Goal: Task Accomplishment & Management: Complete application form

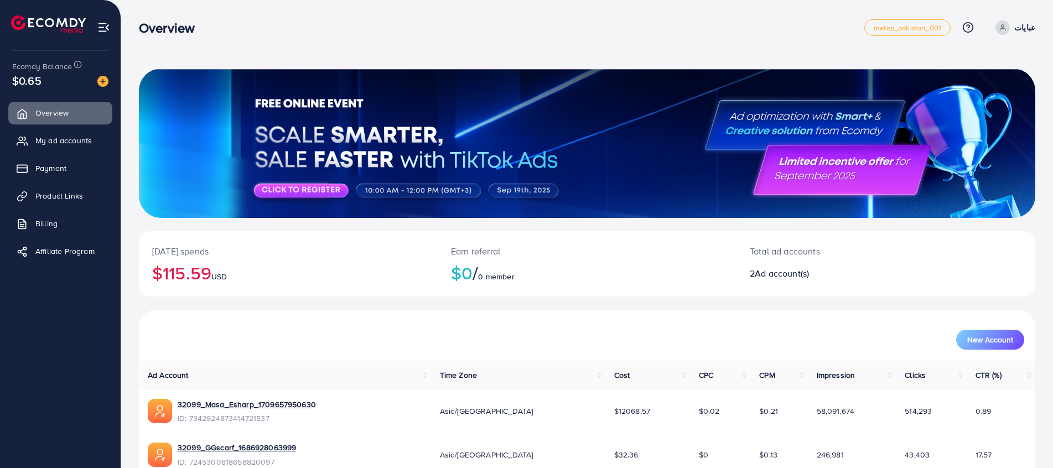
scroll to position [55, 0]
click at [70, 134] on link "My ad accounts" at bounding box center [60, 140] width 104 height 22
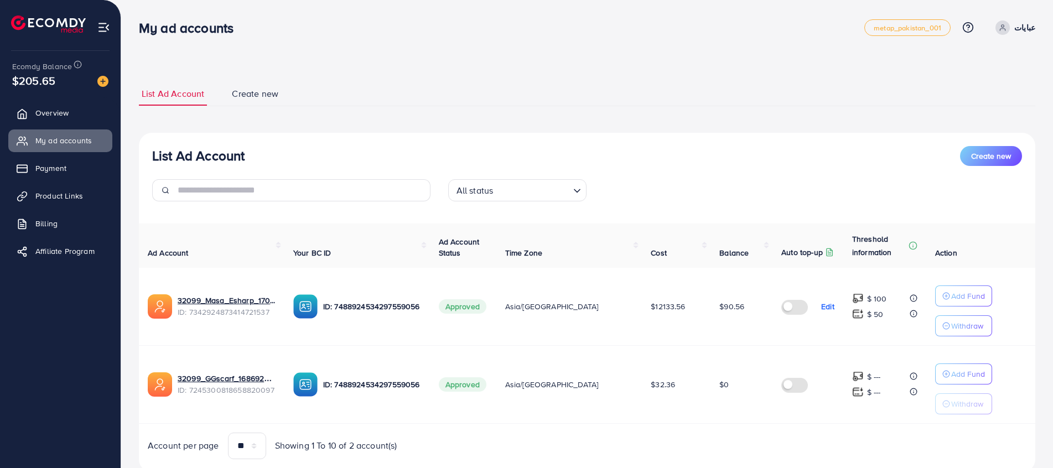
click at [659, 59] on div "List Ad Account Create new List Ad Account Create new All status Loading... Ad …" at bounding box center [586, 251] width 931 height 503
click at [264, 87] on span "Create new" at bounding box center [255, 93] width 46 height 13
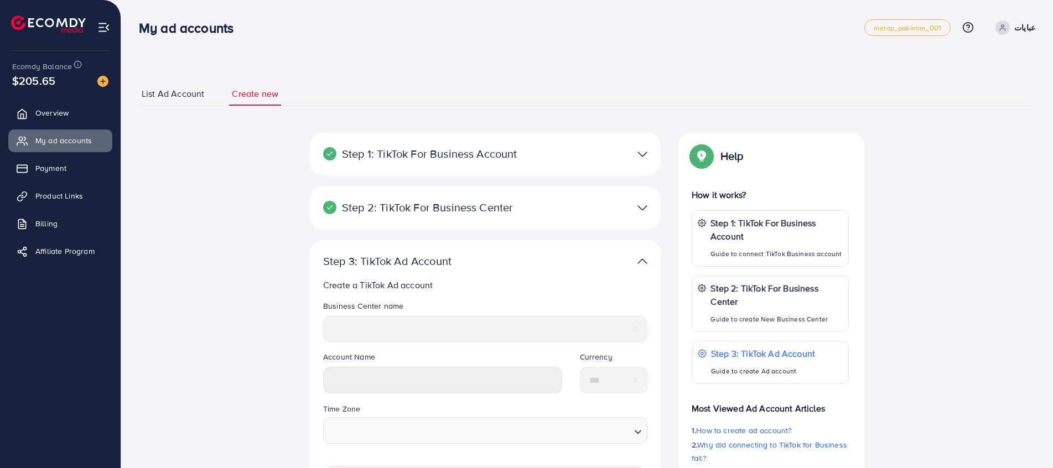
click at [626, 208] on div at bounding box center [599, 208] width 114 height 16
click at [636, 136] on div "Step 1: TikTok For Business Account Connect to TikTok for Business to access al…" at bounding box center [485, 154] width 351 height 43
click at [637, 147] on div at bounding box center [599, 154] width 114 height 16
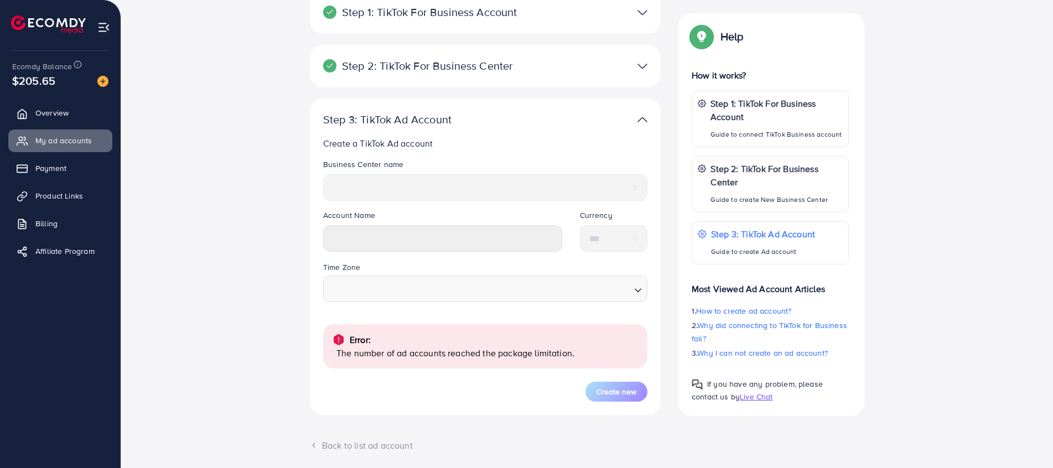
scroll to position [163, 0]
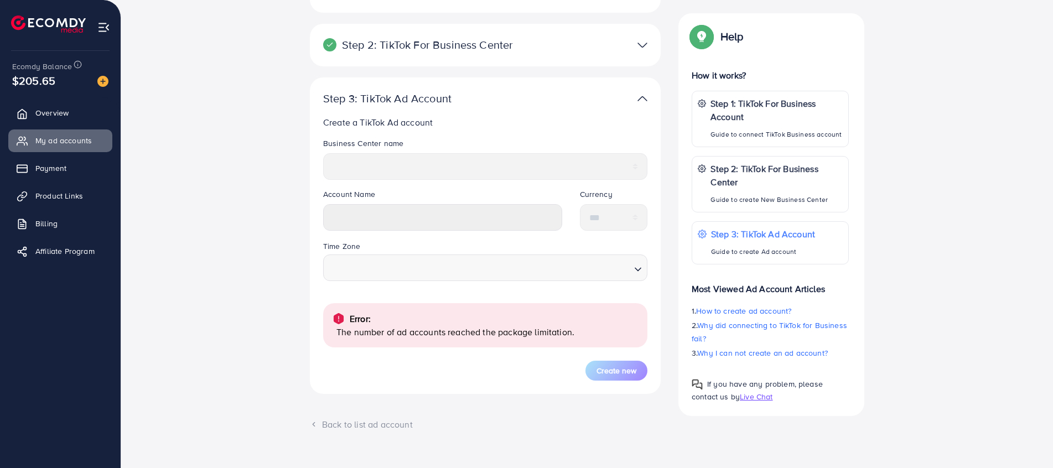
click at [636, 98] on div at bounding box center [599, 99] width 114 height 16
click at [54, 132] on link "My ad accounts" at bounding box center [60, 140] width 104 height 22
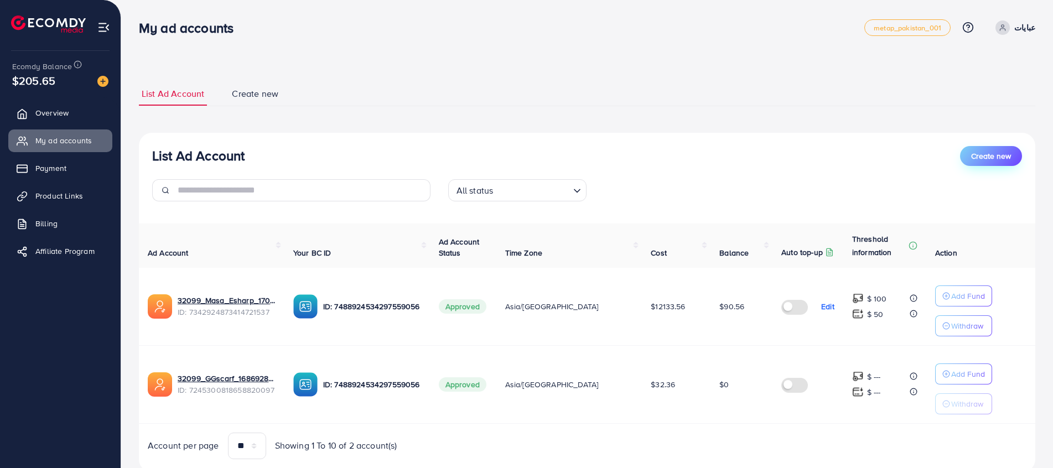
click at [1009, 154] on span "Create new" at bounding box center [991, 155] width 40 height 11
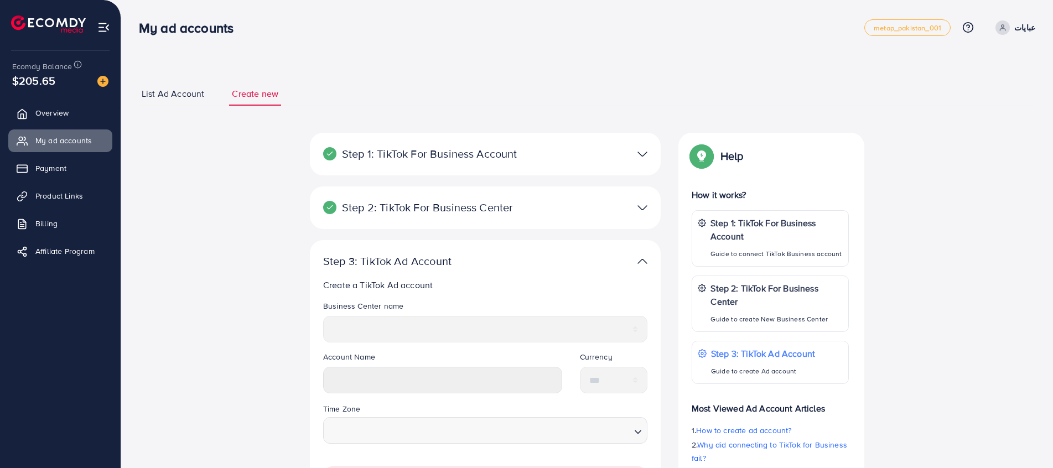
click at [626, 259] on div at bounding box center [599, 261] width 114 height 16
click at [314, 329] on div "**********" at bounding box center [485, 325] width 342 height 51
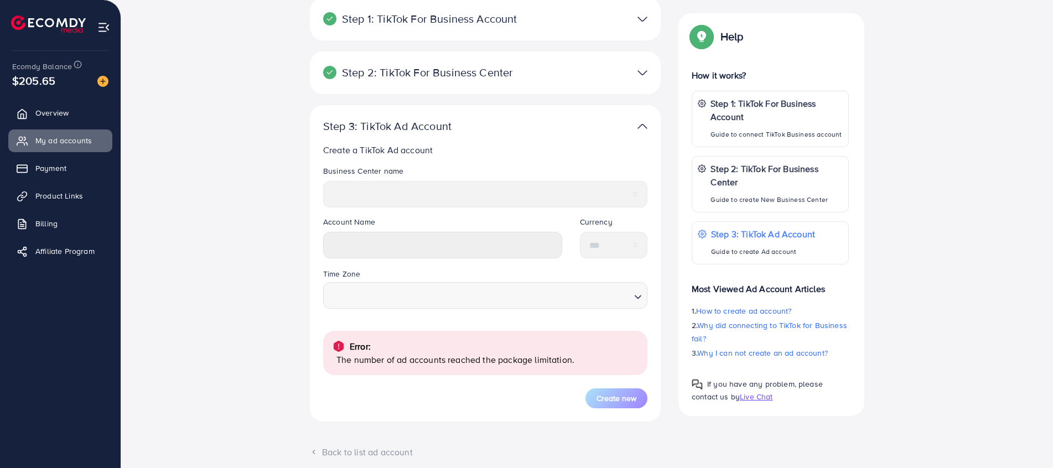
scroll to position [166, 0]
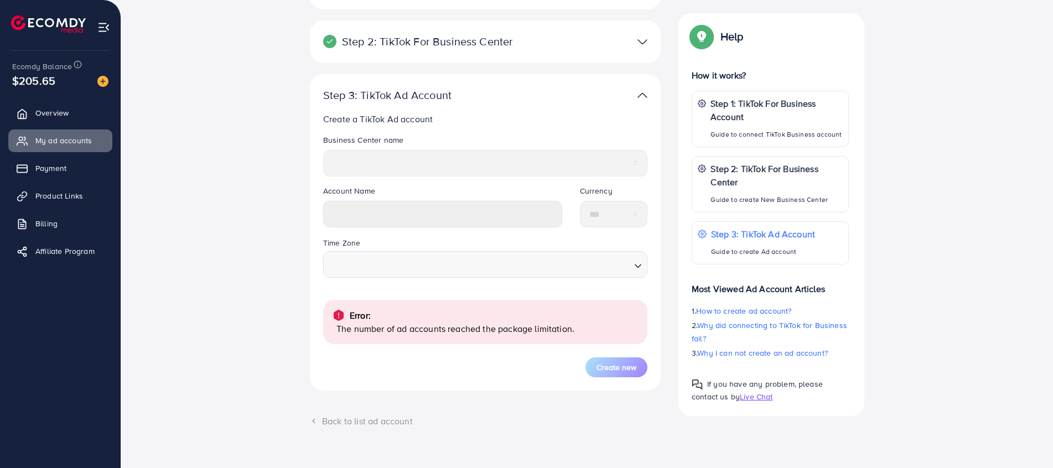
click at [240, 184] on div "**********" at bounding box center [587, 210] width 814 height 487
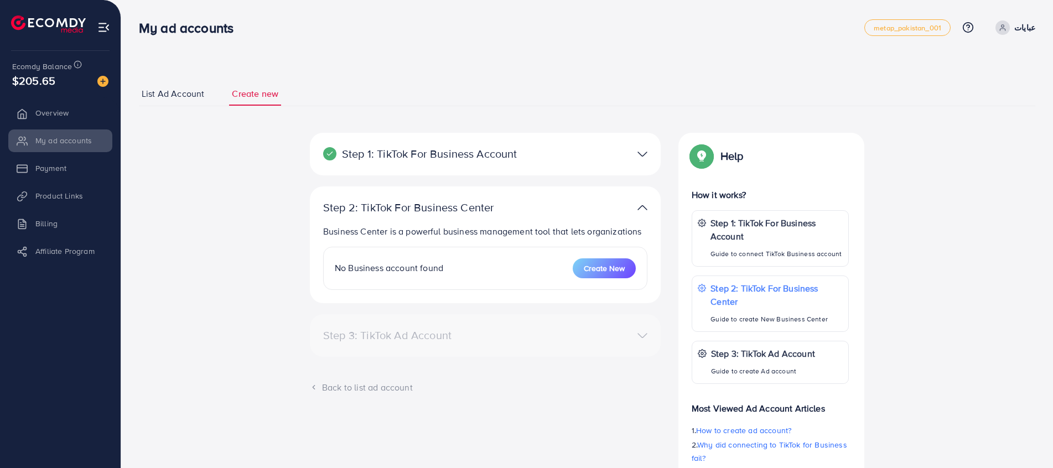
select select
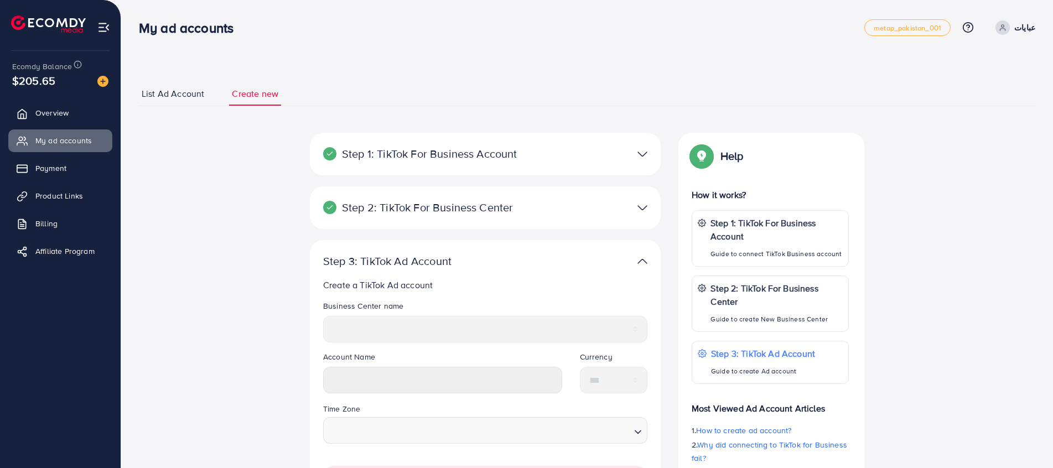
click at [622, 194] on div "Step 2: TikTok For Business Center Business Center is a powerful business manag…" at bounding box center [485, 207] width 351 height 43
click at [633, 201] on div at bounding box center [599, 208] width 114 height 16
click at [633, 160] on div at bounding box center [599, 154] width 114 height 16
click at [139, 113] on div "**********" at bounding box center [587, 351] width 896 height 538
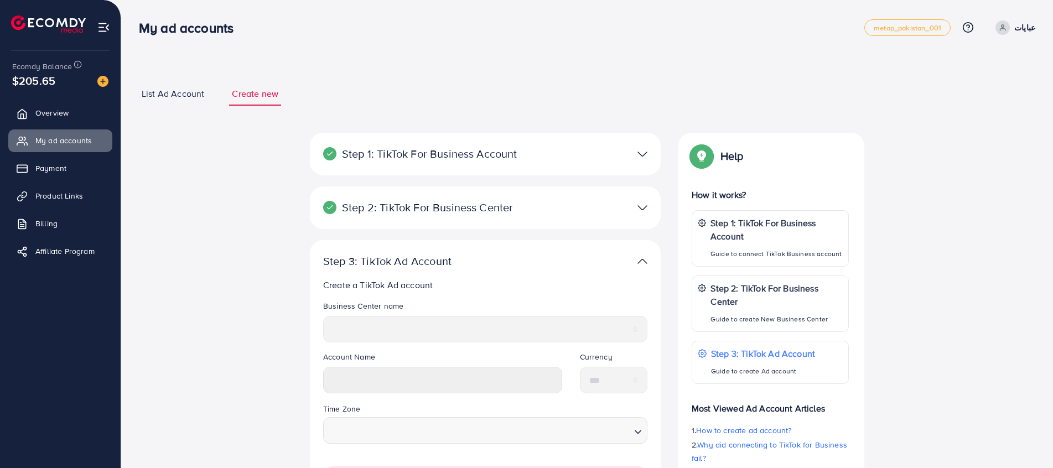
click at [194, 71] on div "**********" at bounding box center [587, 351] width 896 height 565
click at [189, 96] on span "List Ad Account" at bounding box center [173, 93] width 63 height 13
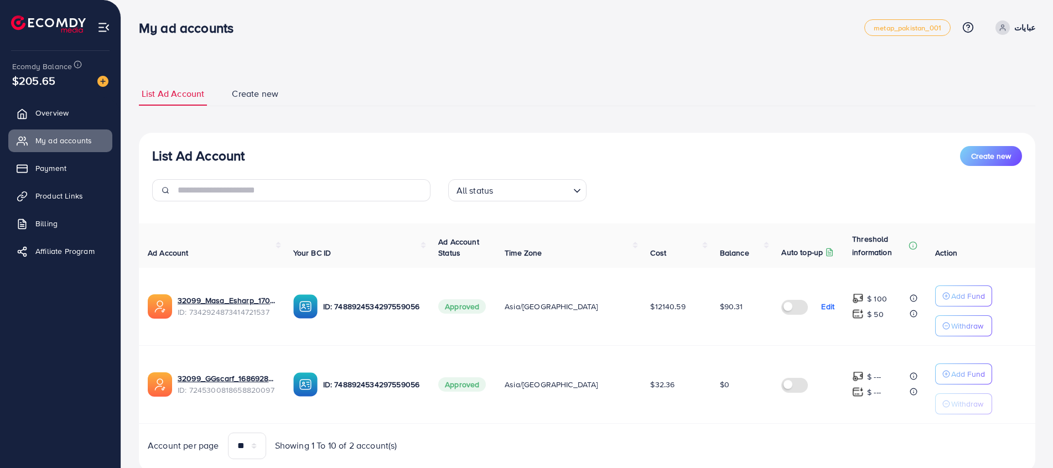
scroll to position [35, 0]
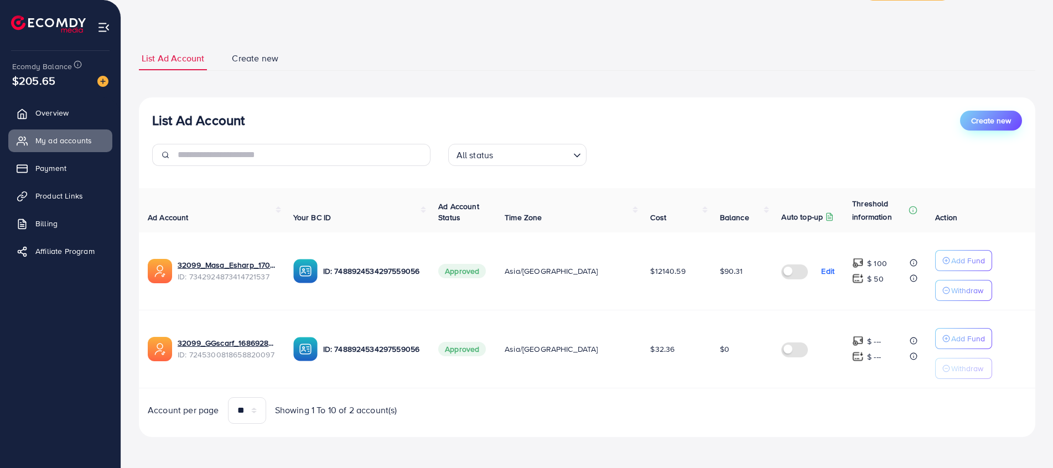
click at [992, 115] on span "Create new" at bounding box center [991, 120] width 40 height 11
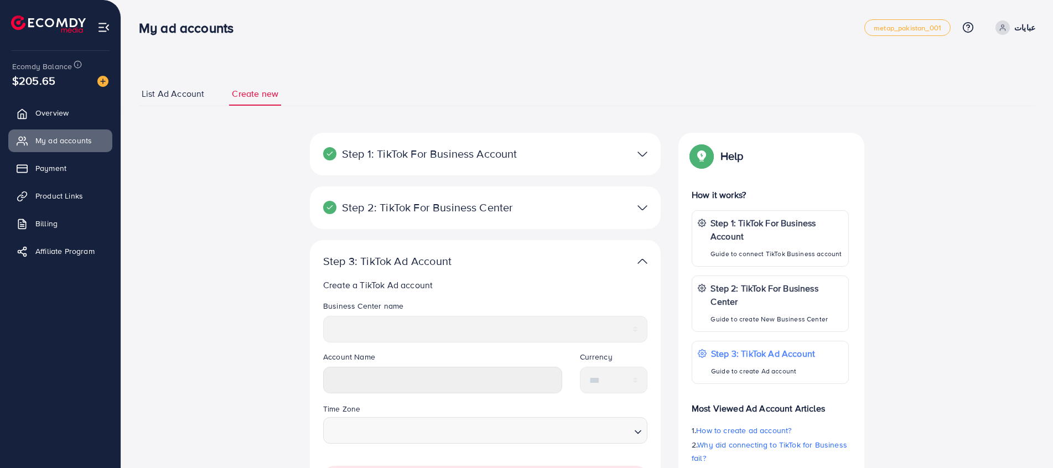
click at [626, 162] on div at bounding box center [599, 154] width 114 height 16
click at [185, 295] on div "**********" at bounding box center [587, 376] width 814 height 487
click at [618, 207] on div at bounding box center [599, 208] width 114 height 16
click at [721, 240] on p "Step 1: TikTok For Business Account" at bounding box center [776, 229] width 133 height 27
click at [48, 188] on link "Product Links" at bounding box center [60, 196] width 104 height 22
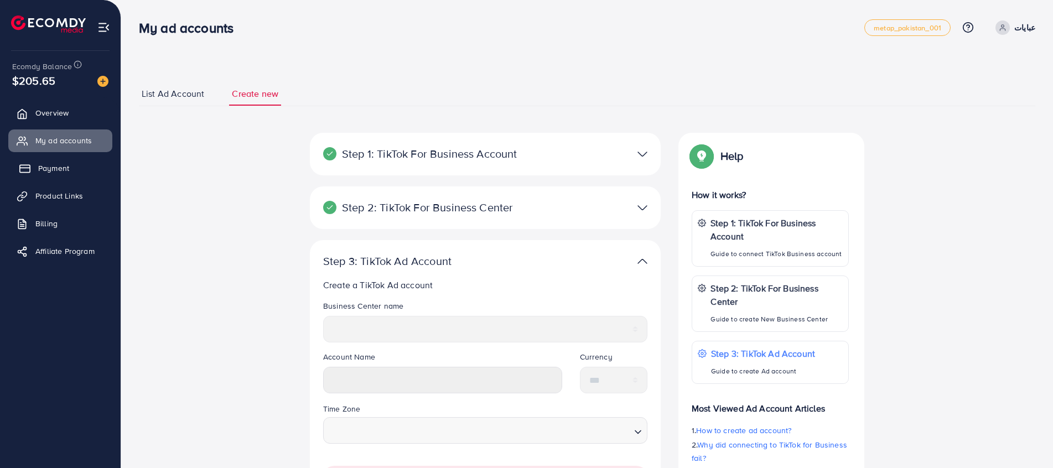
click at [47, 168] on span "Payment" at bounding box center [53, 168] width 31 height 11
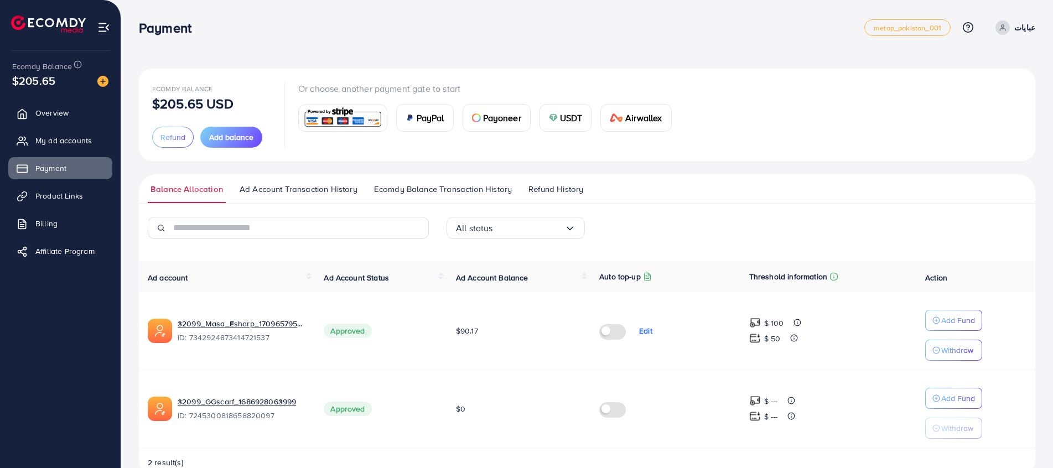
scroll to position [27, 0]
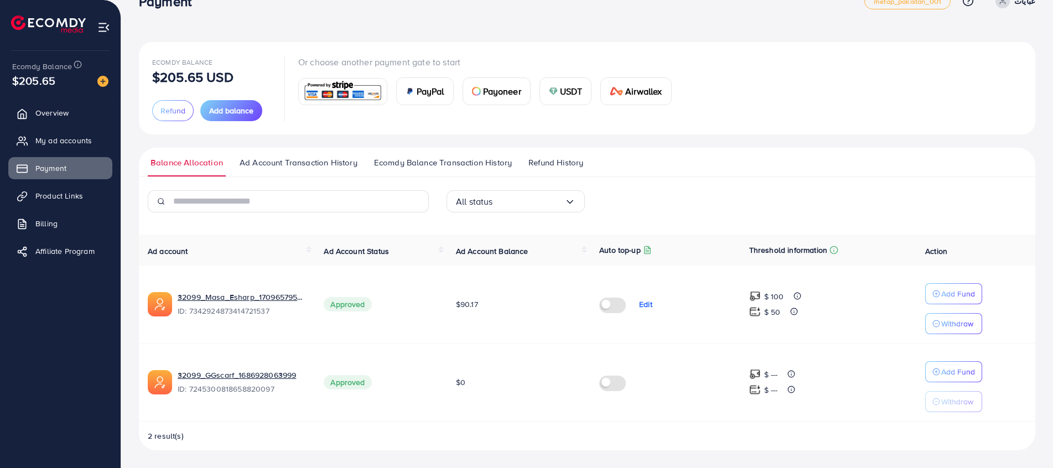
click at [275, 157] on span "Ad Account Transaction History" at bounding box center [299, 163] width 118 height 12
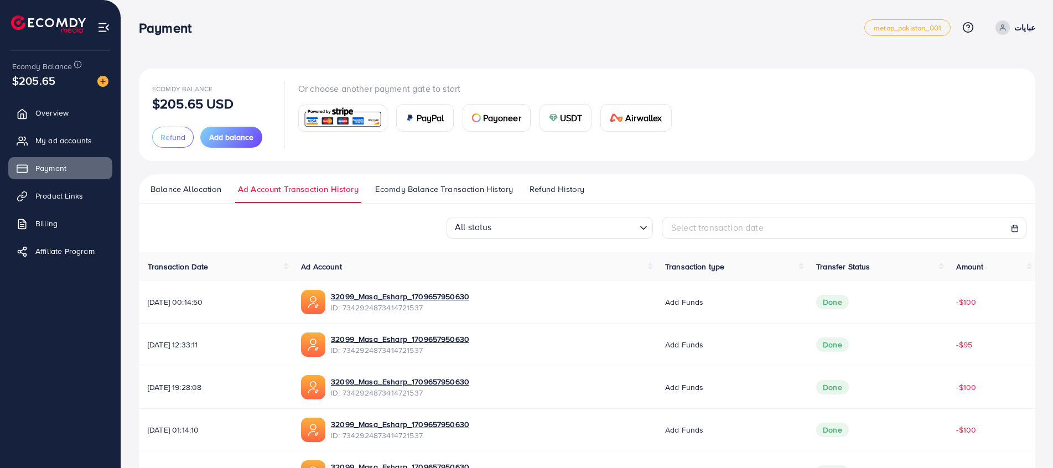
click at [438, 181] on ul "Balance Allocation Ad Account Transaction History Ecomdy Balance Transaction Hi…" at bounding box center [587, 188] width 896 height 29
click at [441, 192] on span "Ecomdy Balance Transaction History" at bounding box center [444, 189] width 138 height 12
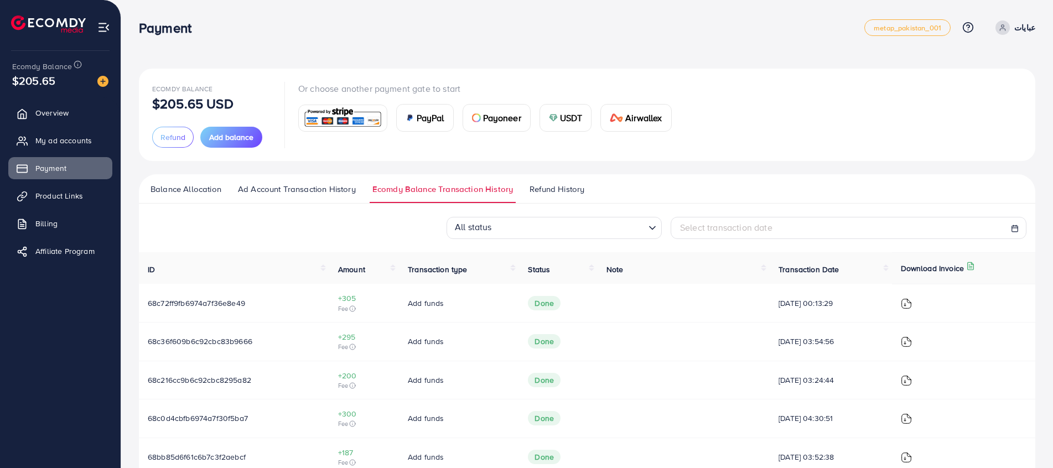
click at [537, 195] on span "Refund History" at bounding box center [556, 189] width 55 height 12
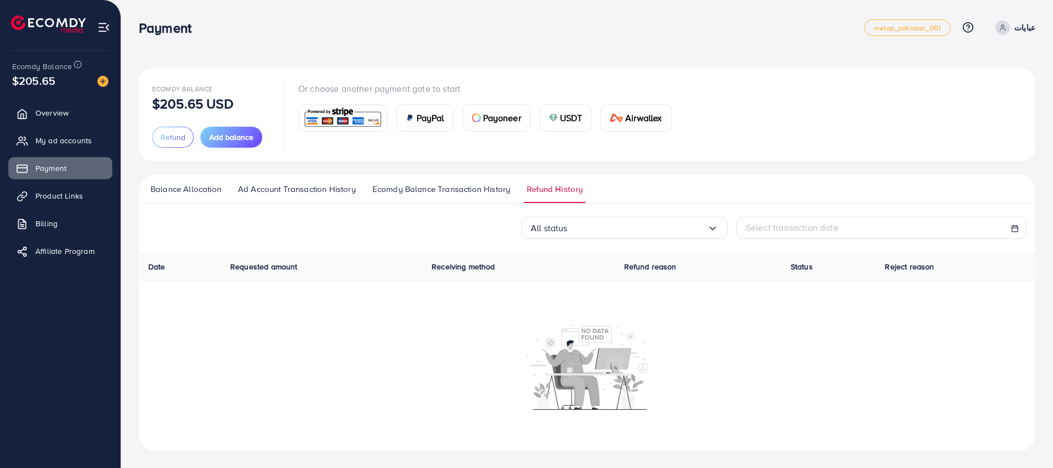
click at [199, 190] on span "Balance Allocation" at bounding box center [185, 189] width 71 height 12
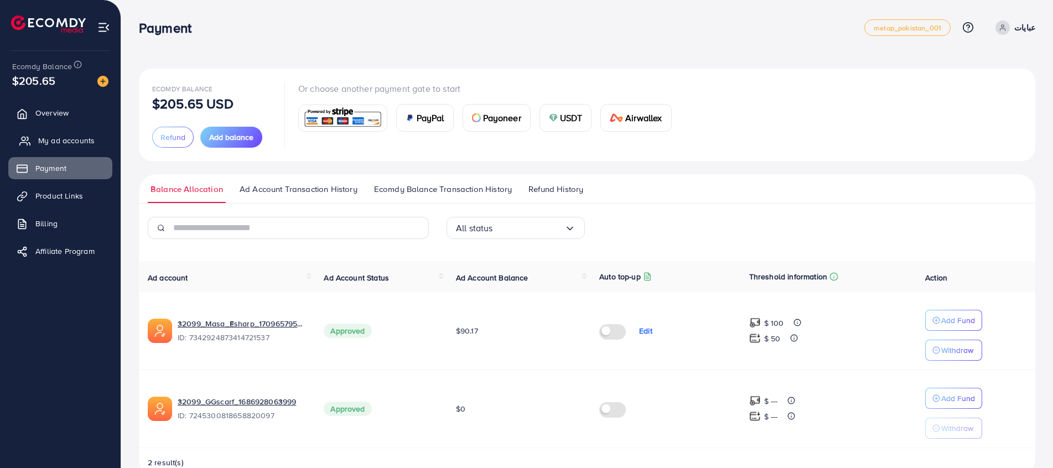
click at [58, 140] on span "My ad accounts" at bounding box center [66, 140] width 56 height 11
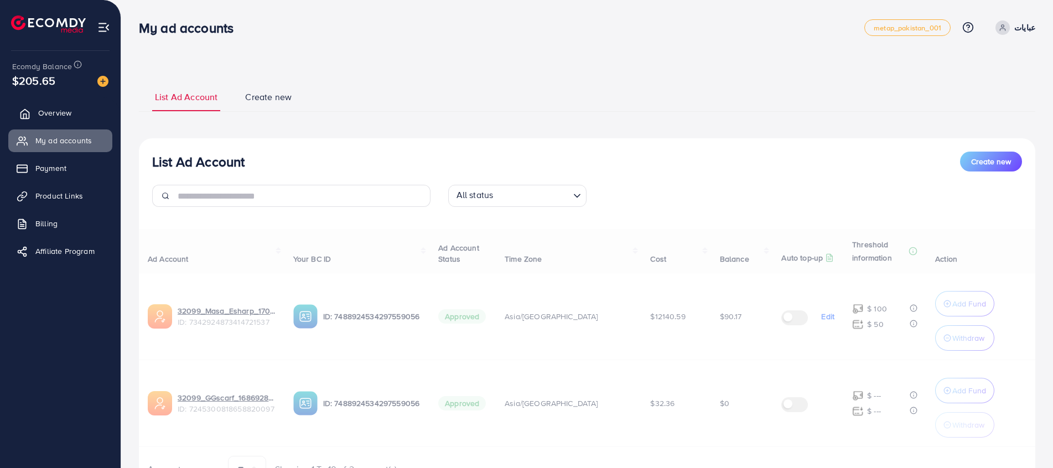
select select
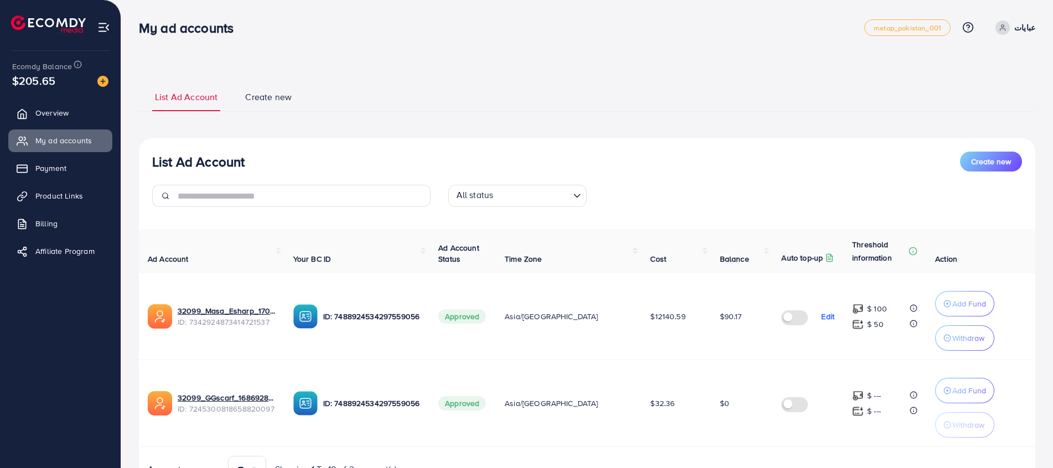
scroll to position [59, 0]
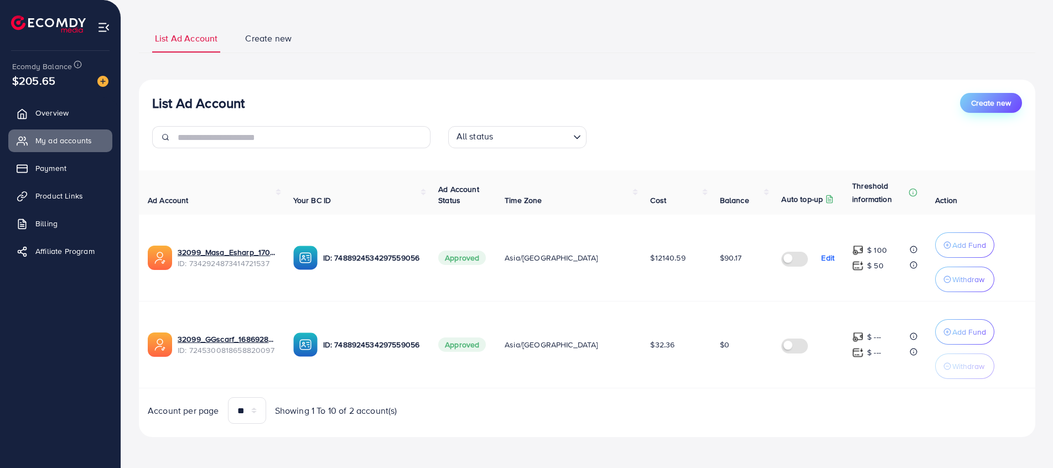
click at [985, 96] on button "Create new" at bounding box center [991, 103] width 62 height 20
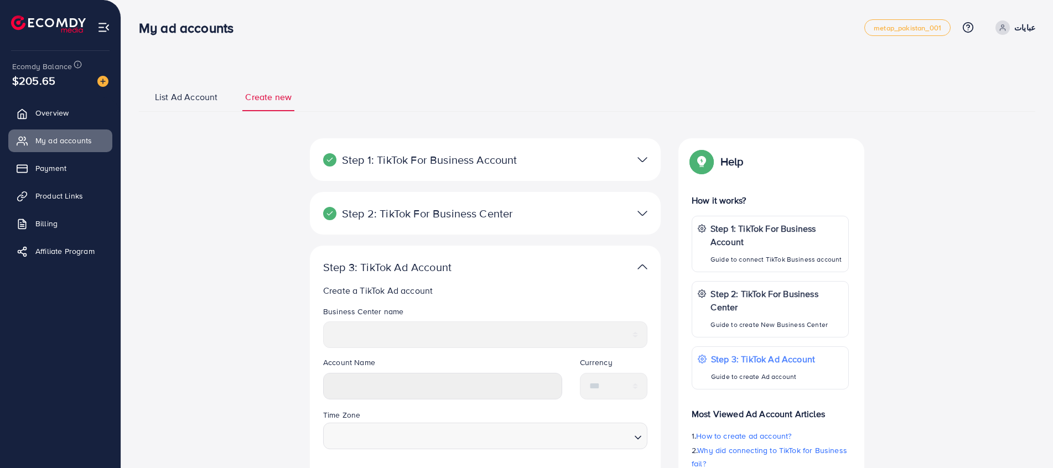
click at [510, 231] on div "Step 2: TikTok For Business Center Business Center is a powerful business manag…" at bounding box center [485, 213] width 351 height 43
click at [546, 216] on div at bounding box center [599, 213] width 114 height 16
drag, startPoint x: 546, startPoint y: 216, endPoint x: 627, endPoint y: 160, distance: 98.7
click at [627, 160] on div at bounding box center [599, 160] width 114 height 16
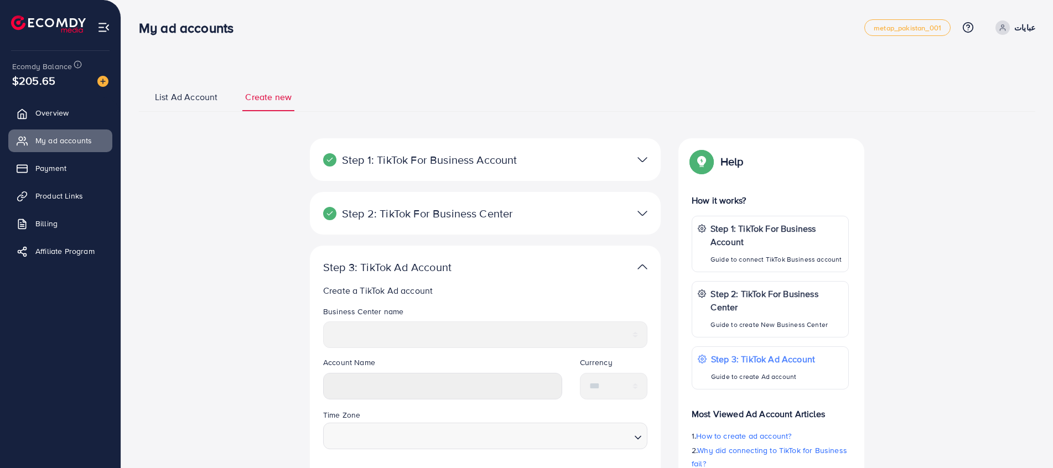
click at [627, 160] on div at bounding box center [599, 160] width 114 height 16
drag, startPoint x: 627, startPoint y: 160, endPoint x: 771, endPoint y: 122, distance: 148.6
click at [771, 122] on div "**********" at bounding box center [587, 354] width 896 height 544
click at [892, 36] on link "metap_pakistan_001" at bounding box center [907, 27] width 86 height 17
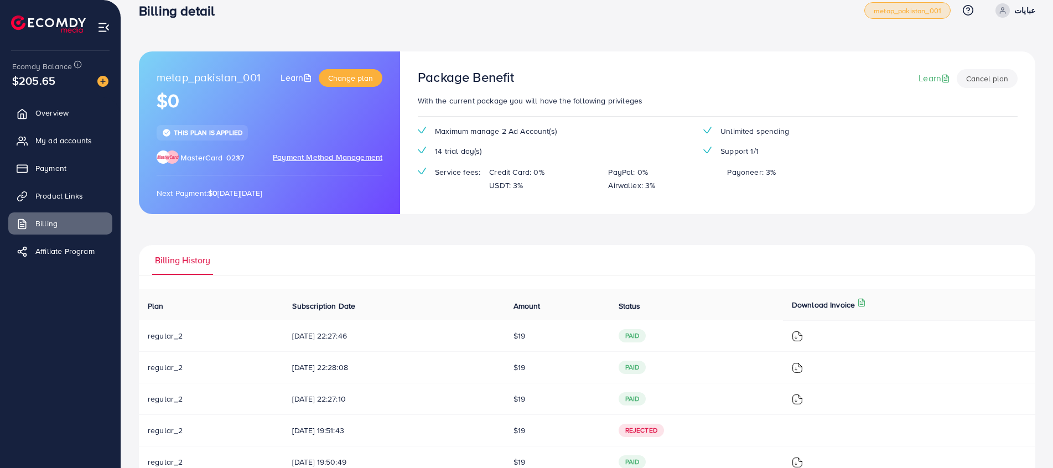
scroll to position [54, 0]
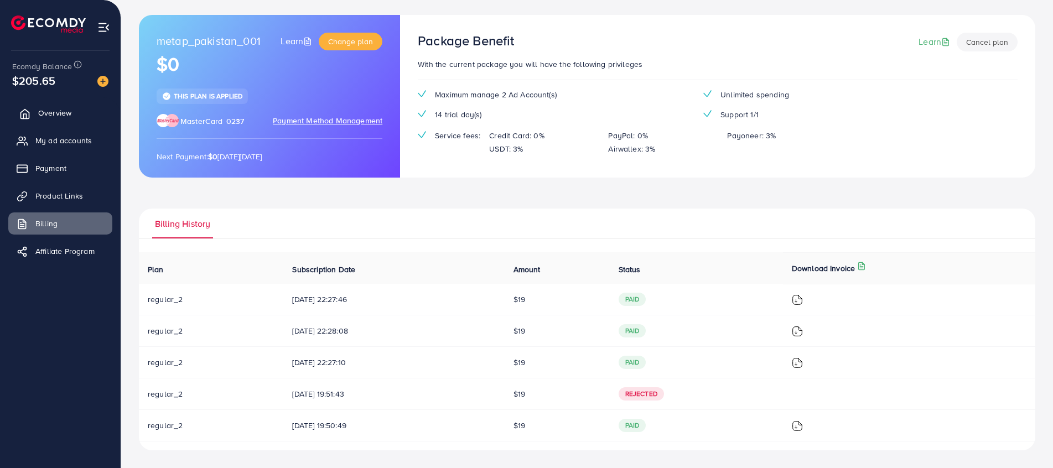
click at [56, 124] on link "Overview" at bounding box center [60, 113] width 104 height 22
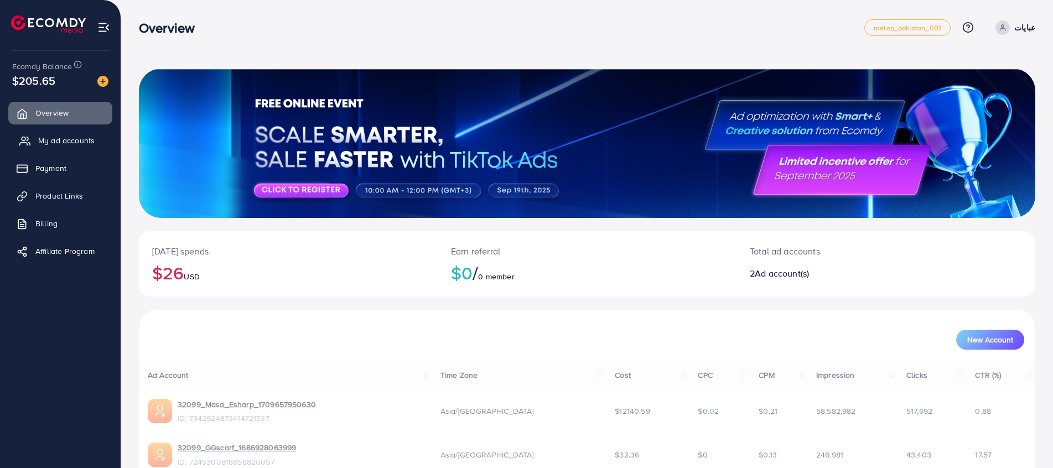
click at [56, 136] on span "My ad accounts" at bounding box center [66, 140] width 56 height 11
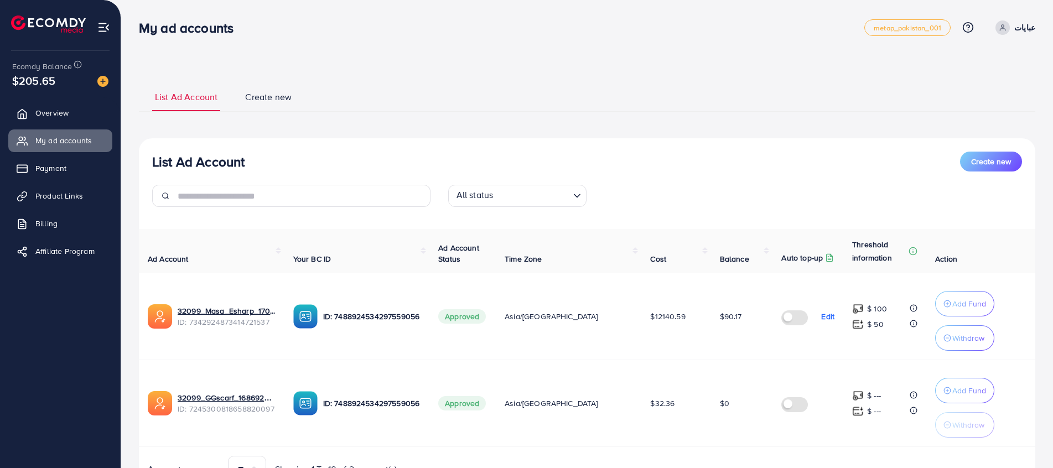
click at [256, 81] on div "List Ad Account Create new List Ad Account Create new All status Loading... Ad …" at bounding box center [587, 289] width 896 height 440
click at [257, 90] on ul "List Ad Account Create new" at bounding box center [587, 97] width 896 height 30
click at [258, 102] on span "Create new" at bounding box center [268, 97] width 46 height 13
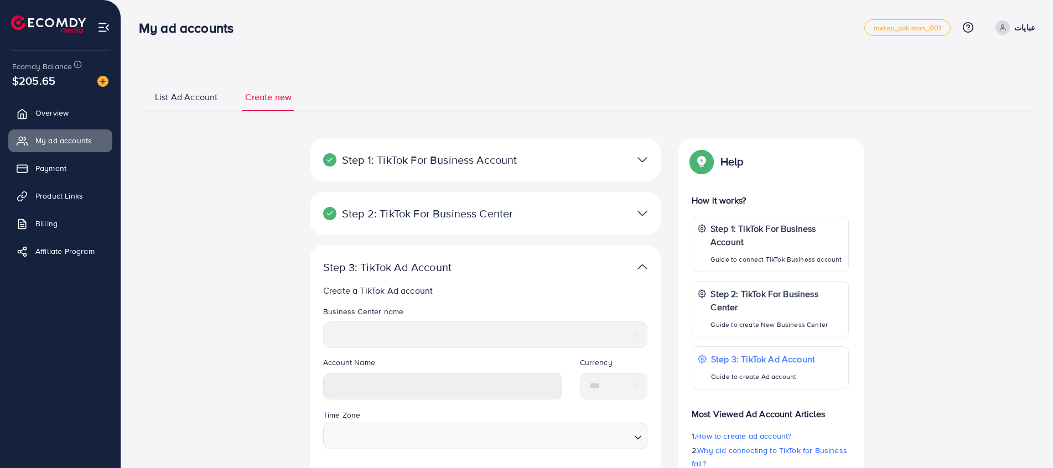
click at [601, 216] on div at bounding box center [599, 213] width 114 height 16
drag, startPoint x: 601, startPoint y: 216, endPoint x: 604, endPoint y: 182, distance: 34.5
click at [604, 182] on div "Step 1: TikTok For Business Account Connect to TikTok for Business to access al…" at bounding box center [485, 165] width 351 height 54
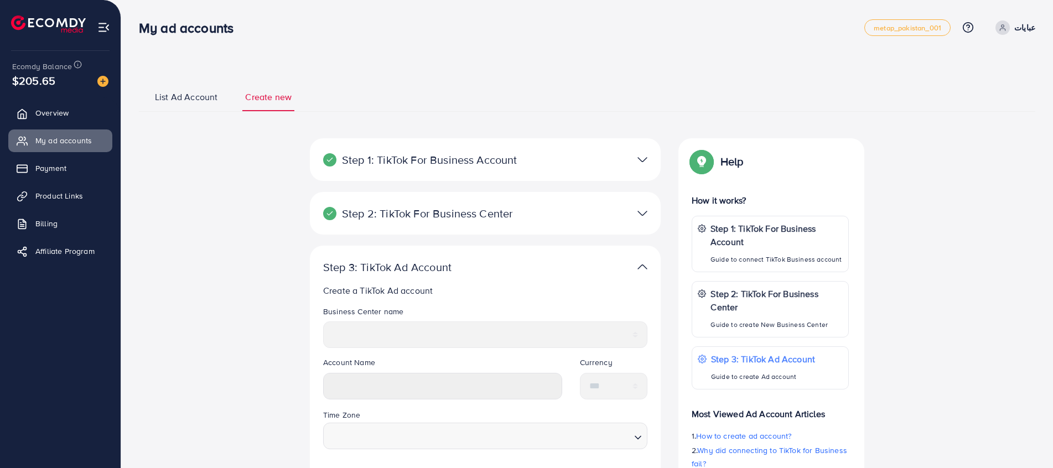
click at [596, 176] on div "Step 1: TikTok For Business Account Connect to TikTok for Business to access al…" at bounding box center [485, 159] width 351 height 43
drag, startPoint x: 596, startPoint y: 176, endPoint x: 579, endPoint y: 163, distance: 22.1
click at [579, 163] on div at bounding box center [599, 160] width 114 height 16
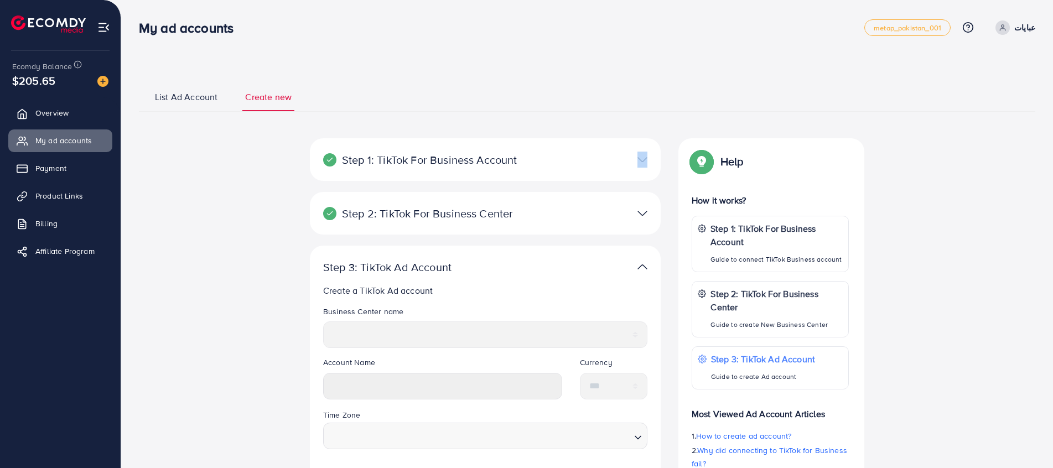
click at [579, 163] on div at bounding box center [599, 160] width 114 height 16
drag, startPoint x: 579, startPoint y: 163, endPoint x: 271, endPoint y: 203, distance: 310.1
click at [271, 203] on div "**********" at bounding box center [587, 381] width 814 height 487
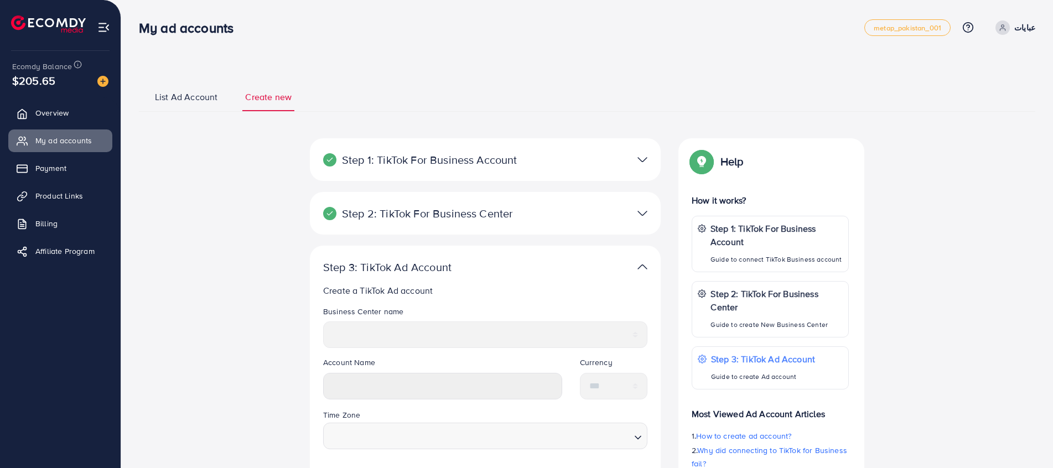
click at [186, 113] on div "**********" at bounding box center [587, 354] width 896 height 544
click at [186, 104] on link "List Ad Account" at bounding box center [186, 101] width 68 height 20
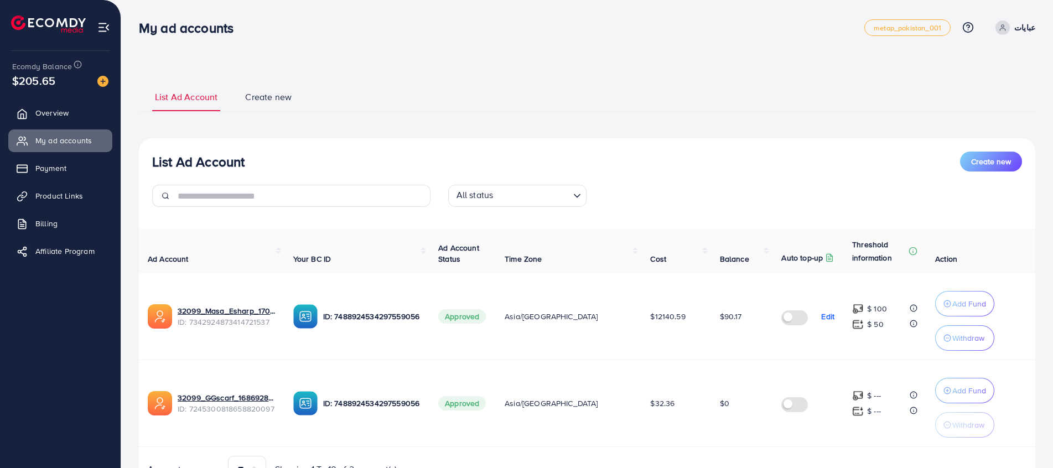
scroll to position [59, 0]
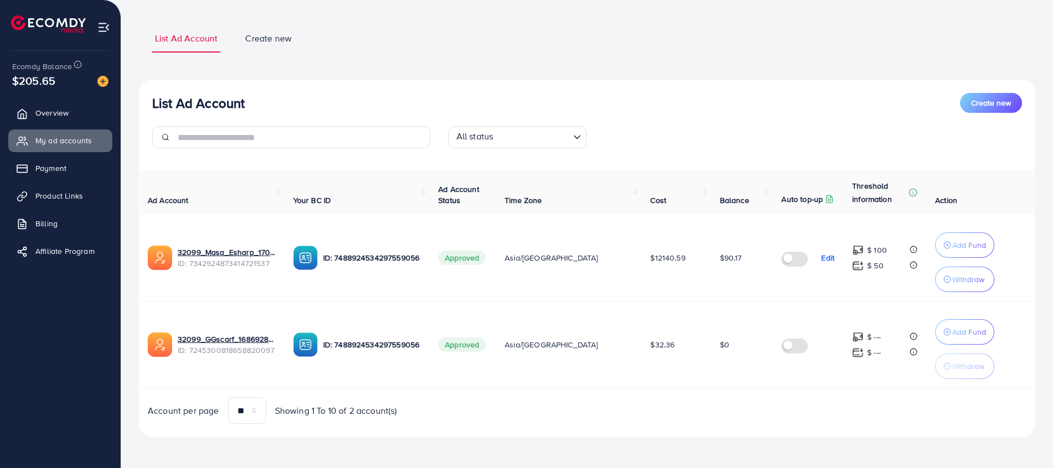
click at [982, 113] on button "Create new" at bounding box center [991, 103] width 62 height 20
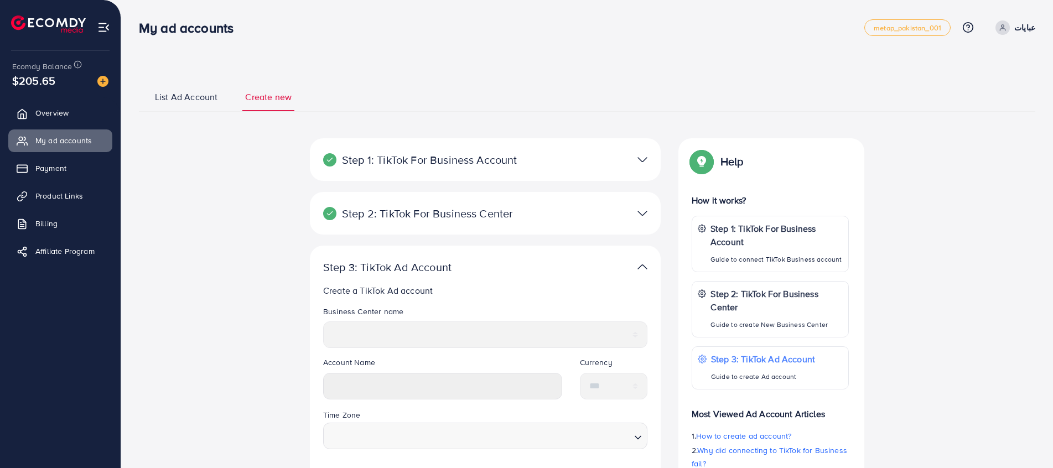
click at [981, 109] on ul "List Ad Account Create new" at bounding box center [587, 97] width 896 height 30
click at [542, 165] on div at bounding box center [599, 160] width 114 height 16
click at [512, 209] on p "Step 2: TikTok For Business Center" at bounding box center [428, 213] width 210 height 13
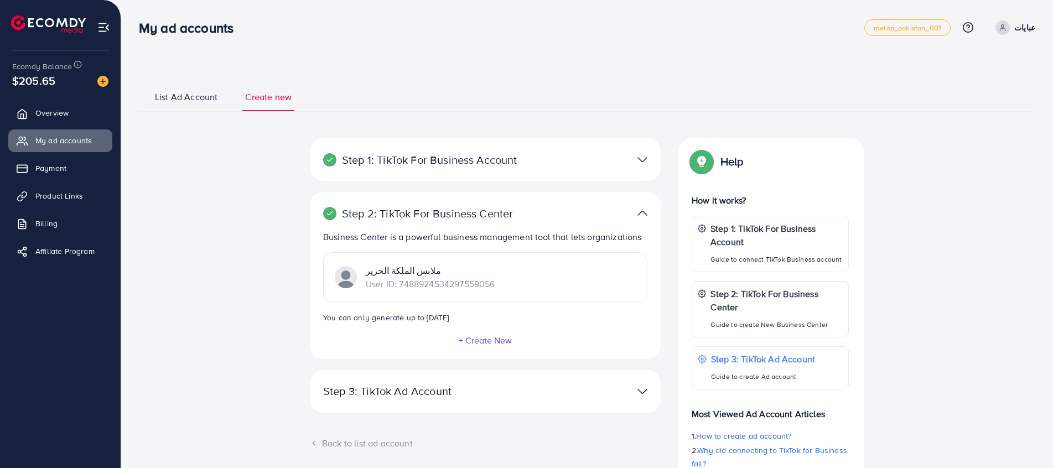
click at [468, 171] on div "Step 1: TikTok For Business Account Connect to TikTok for Business to access al…" at bounding box center [485, 159] width 351 height 43
click at [468, 169] on div "Step 1: TikTok For Business Account Connect to TikTok for Business to access al…" at bounding box center [485, 159] width 351 height 43
click at [484, 156] on p "Step 1: TikTok For Business Account" at bounding box center [428, 159] width 210 height 13
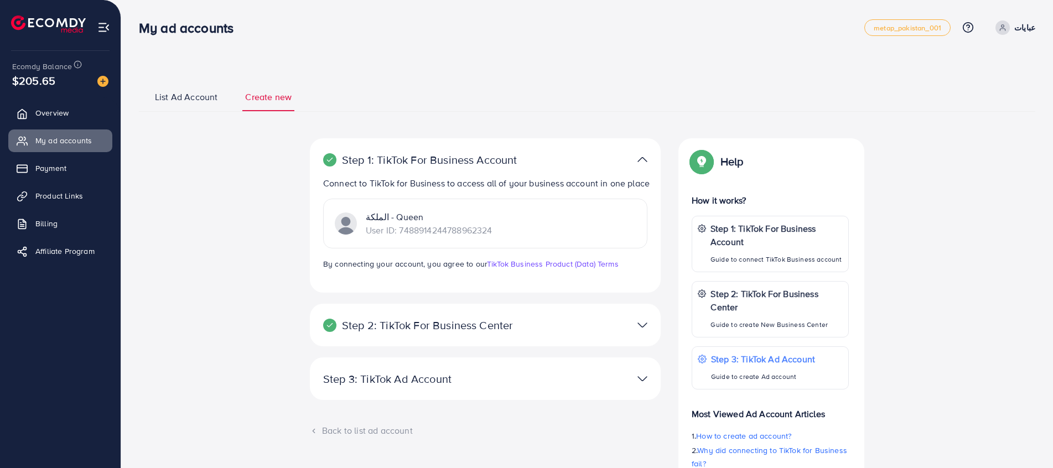
click at [189, 83] on ul "List Ad Account Create new" at bounding box center [587, 97] width 896 height 30
click at [189, 86] on ul "List Ad Account Create new" at bounding box center [587, 97] width 896 height 30
click at [189, 91] on span "List Ad Account" at bounding box center [186, 97] width 63 height 13
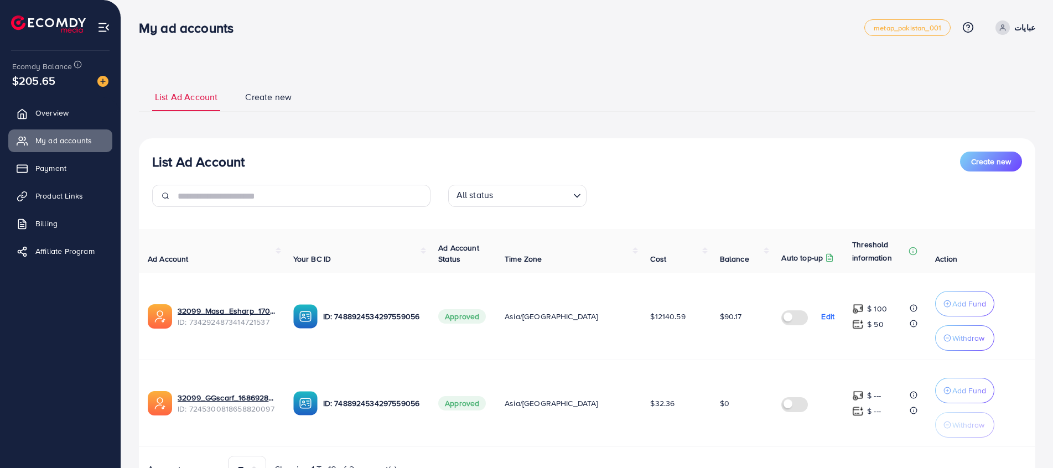
drag, startPoint x: 1050, startPoint y: 178, endPoint x: 1054, endPoint y: 276, distance: 98.0
click at [1052, 277] on html "My ad accounts metap_pakistan_001 Help Center Contact Support Plans and Pricing…" at bounding box center [526, 234] width 1053 height 468
click at [727, 134] on div "List Ad Account Create new List Ad Account Create new All status Loading... Ad …" at bounding box center [587, 289] width 896 height 414
click at [37, 116] on link "Overview" at bounding box center [60, 113] width 104 height 22
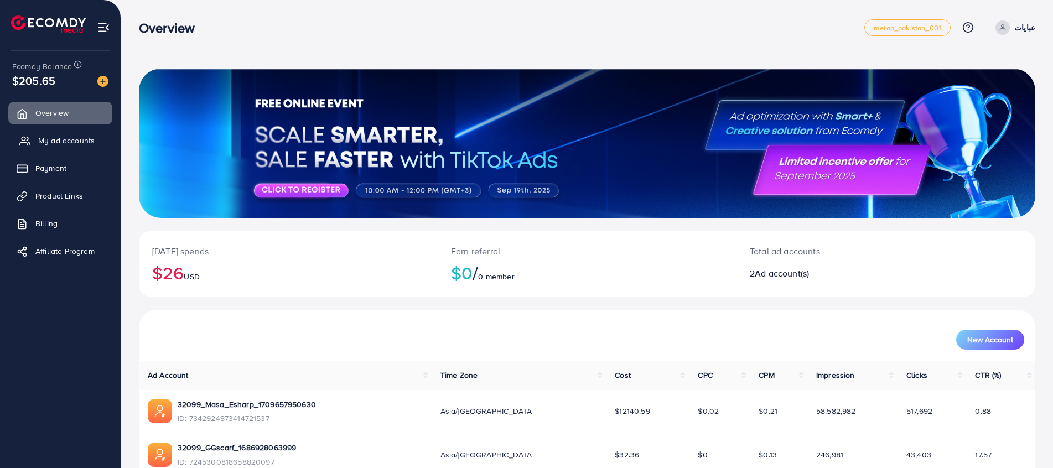
click at [53, 135] on span "My ad accounts" at bounding box center [66, 140] width 56 height 11
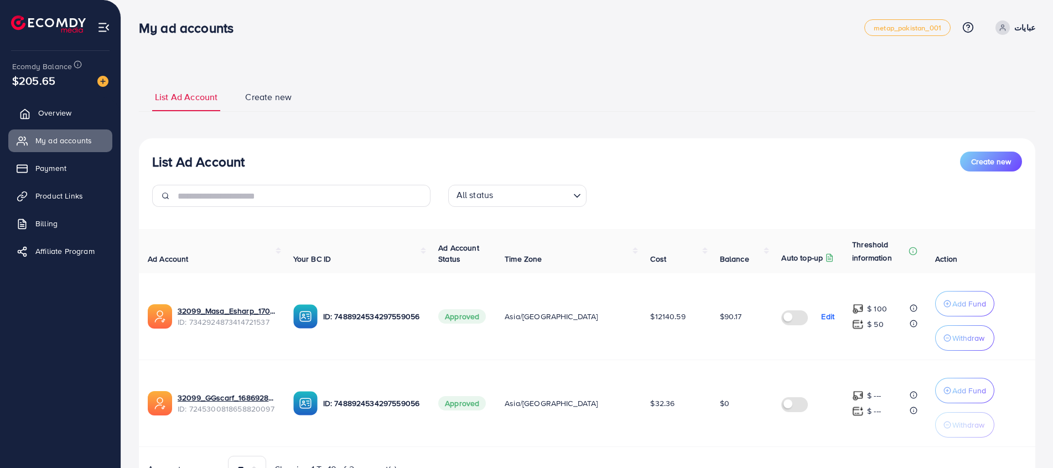
click at [54, 114] on span "Overview" at bounding box center [54, 112] width 33 height 11
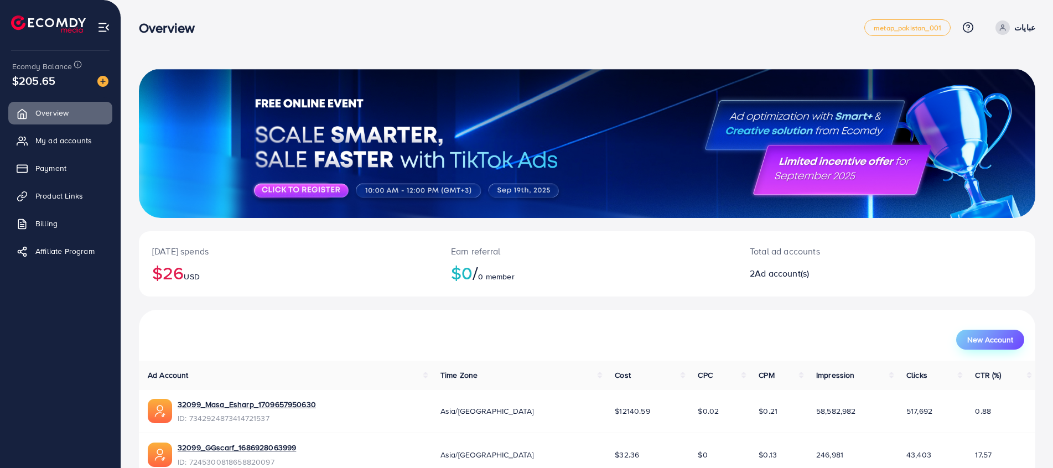
click at [962, 340] on button "New Account" at bounding box center [990, 340] width 68 height 20
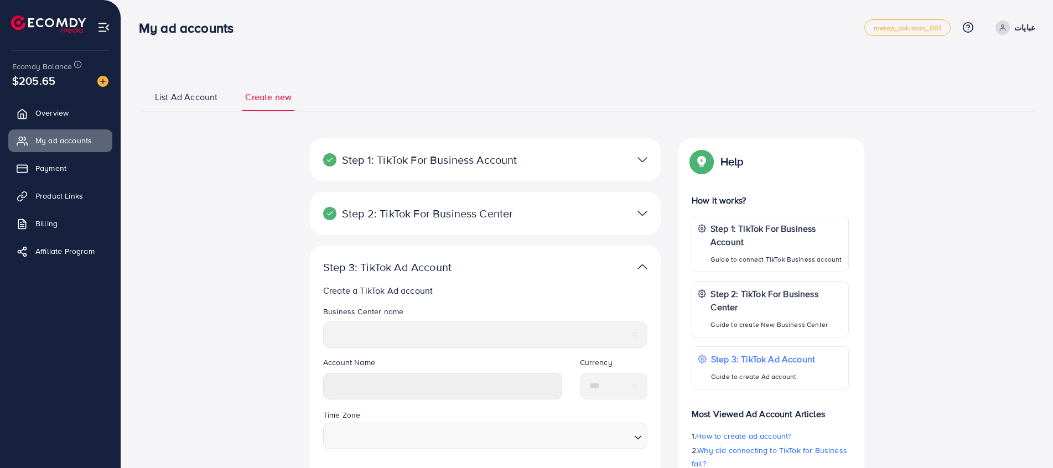
select select
click at [628, 157] on div at bounding box center [599, 160] width 114 height 16
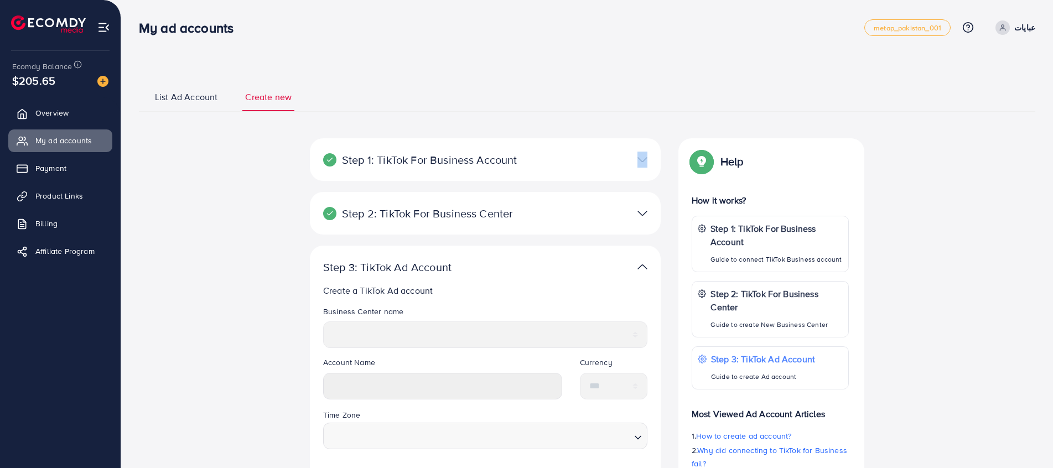
drag, startPoint x: 628, startPoint y: 157, endPoint x: 639, endPoint y: 165, distance: 14.0
click at [639, 165] on img at bounding box center [642, 160] width 10 height 16
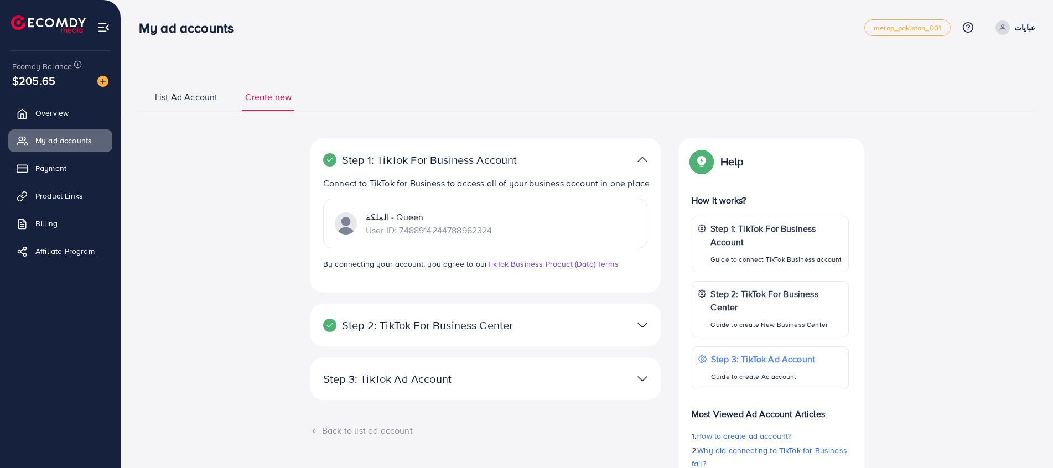
click at [533, 125] on div "**********" at bounding box center [587, 312] width 896 height 460
